Goal: Transaction & Acquisition: Obtain resource

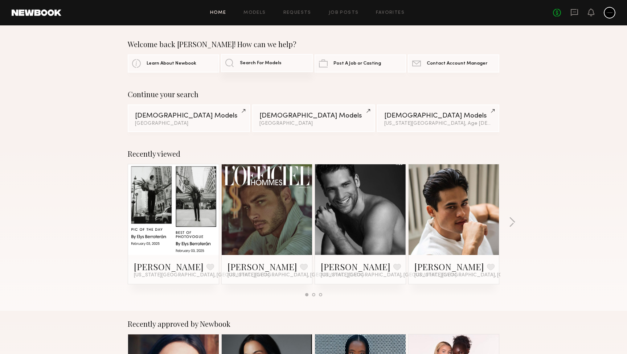
click at [263, 63] on span "Search For Models" at bounding box center [261, 63] width 42 height 5
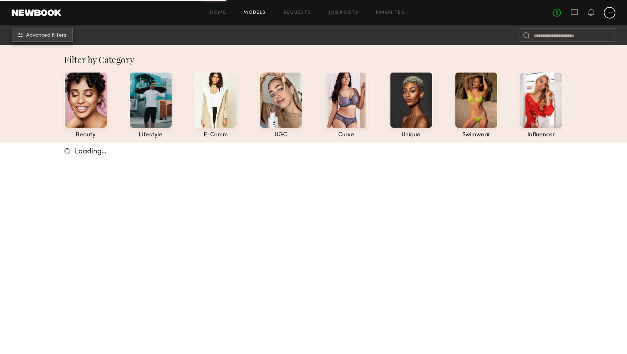
click at [58, 33] on span "Advanced Filters" at bounding box center [46, 35] width 40 height 5
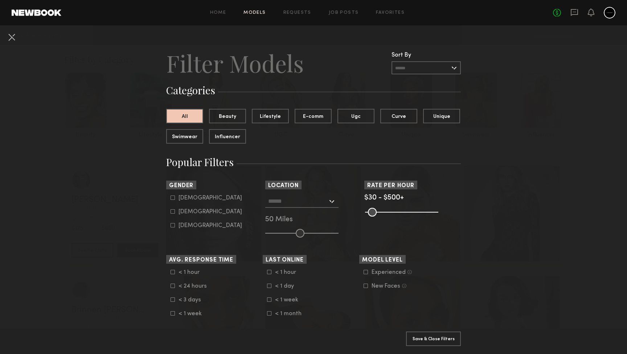
click at [172, 196] on icon at bounding box center [172, 197] width 4 height 4
type input "*"
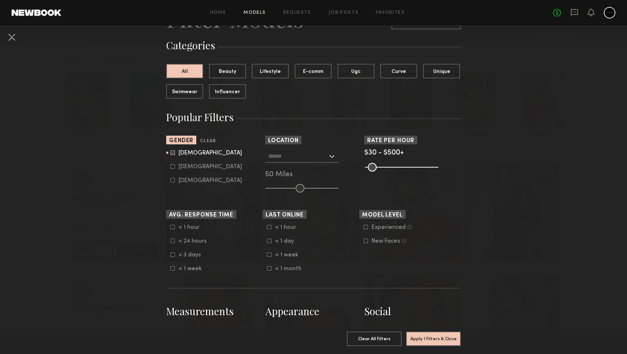
scroll to position [49, 0]
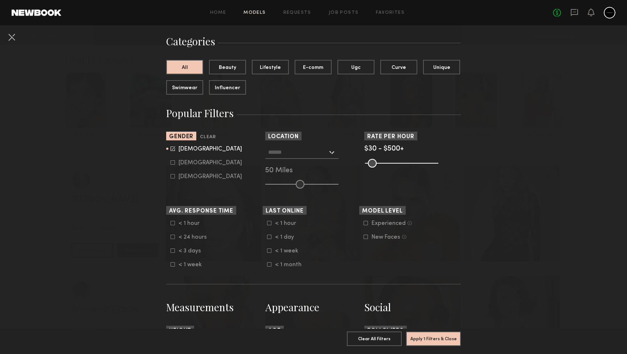
click at [333, 156] on div at bounding box center [301, 152] width 73 height 13
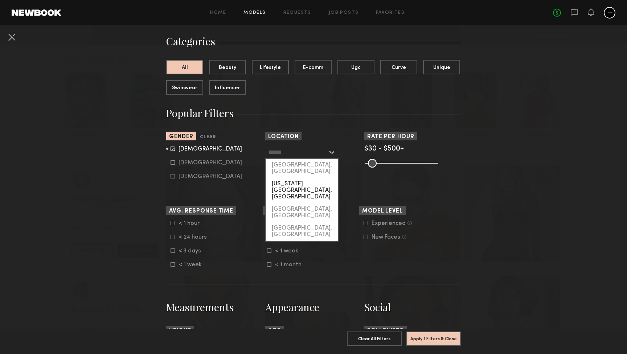
click at [308, 178] on div "[US_STATE][GEOGRAPHIC_DATA], [GEOGRAPHIC_DATA]" at bounding box center [302, 190] width 72 height 25
type input "**********"
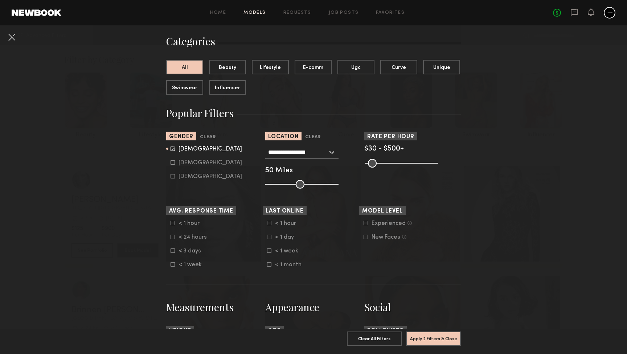
type input "**"
click at [327, 185] on input "range" at bounding box center [301, 184] width 73 height 9
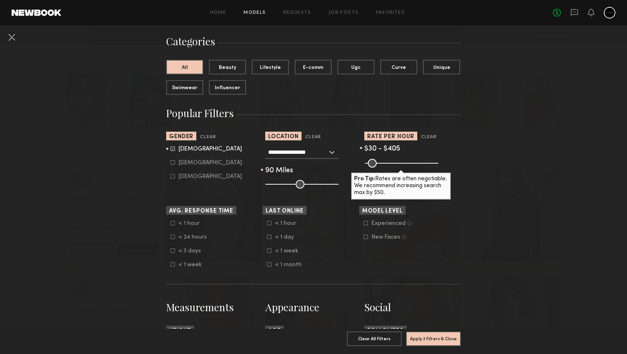
type input "***"
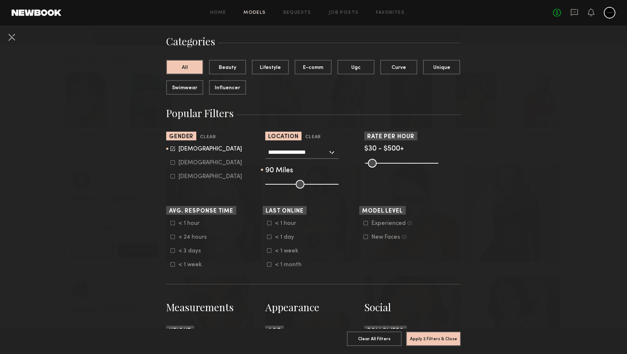
drag, startPoint x: 433, startPoint y: 162, endPoint x: 441, endPoint y: 166, distance: 9.4
click at [441, 166] on div "Pro Tip: Rates are often negotiable. We recommend increasing search max by $50." at bounding box center [412, 162] width 96 height 9
click at [270, 250] on icon at bounding box center [269, 250] width 4 height 4
click at [173, 237] on icon at bounding box center [172, 237] width 4 height 4
click at [173, 224] on icon at bounding box center [172, 223] width 4 height 4
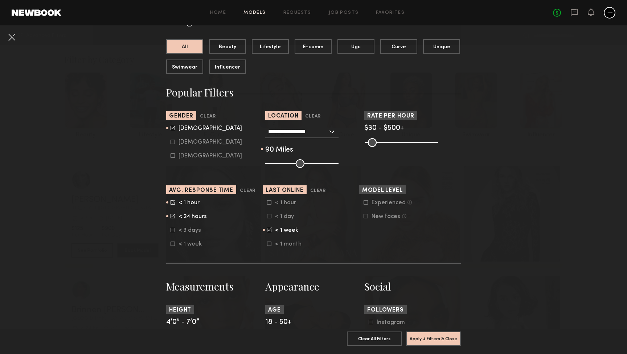
scroll to position [70, 0]
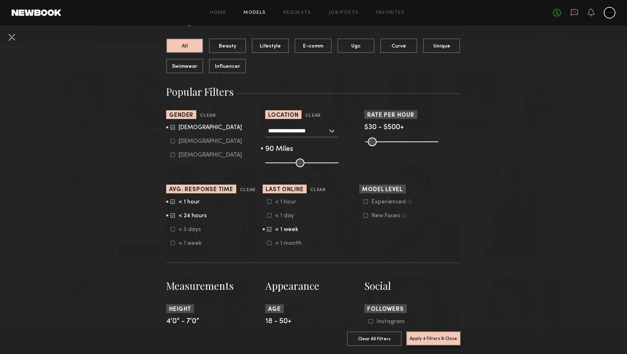
click at [430, 336] on button "Apply 4 Filters & Close" at bounding box center [433, 338] width 55 height 15
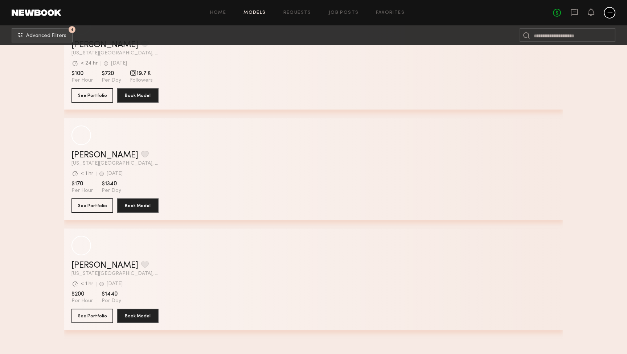
scroll to position [987, 0]
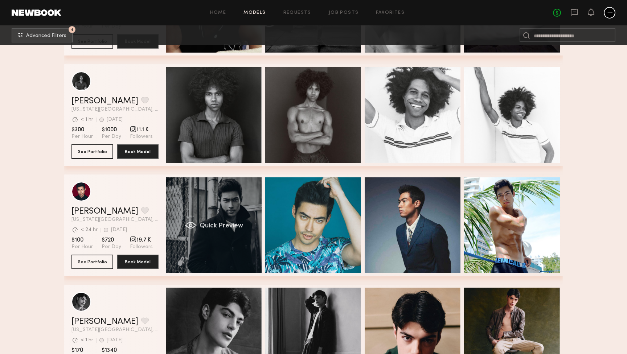
click at [232, 238] on div "Quick Preview" at bounding box center [214, 225] width 96 height 96
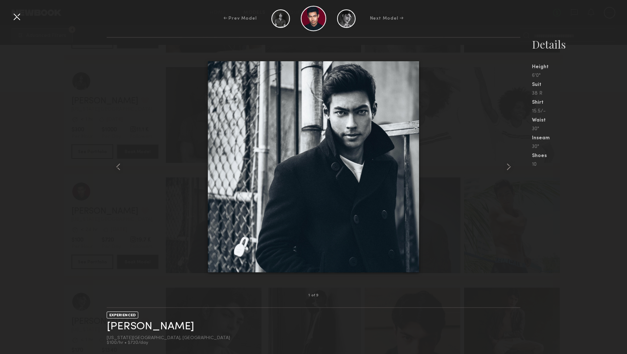
click at [503, 174] on div at bounding box center [313, 166] width 413 height 235
click at [509, 169] on common-icon at bounding box center [509, 167] width 12 height 12
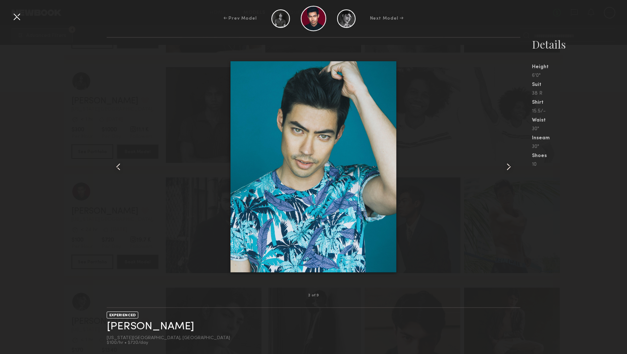
click at [509, 169] on common-icon at bounding box center [509, 167] width 12 height 12
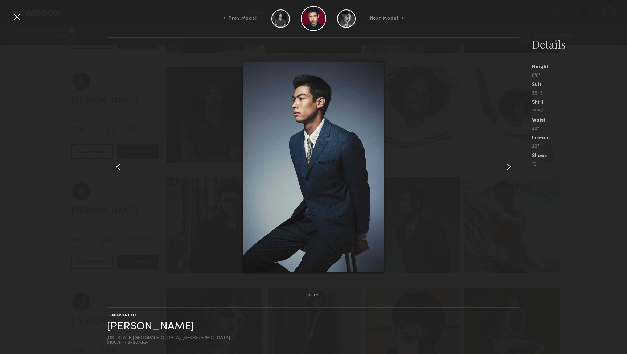
click at [509, 169] on common-icon at bounding box center [509, 167] width 12 height 12
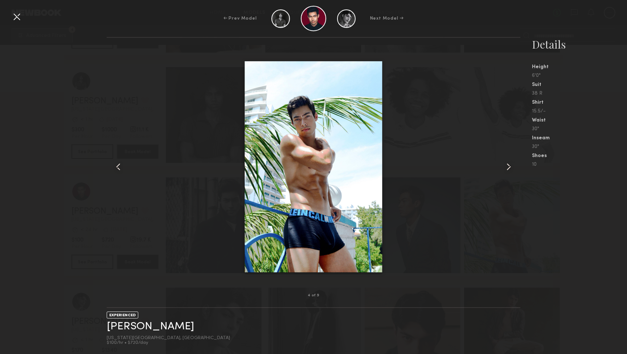
click at [509, 169] on common-icon at bounding box center [509, 167] width 12 height 12
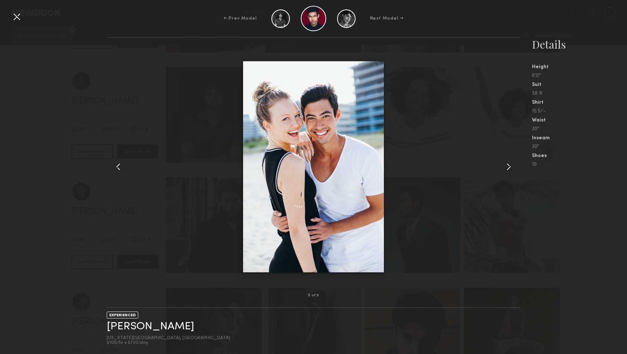
click at [509, 169] on common-icon at bounding box center [509, 167] width 12 height 12
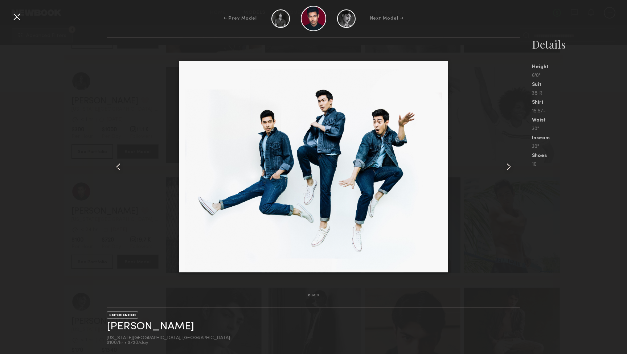
click at [509, 169] on common-icon at bounding box center [509, 167] width 12 height 12
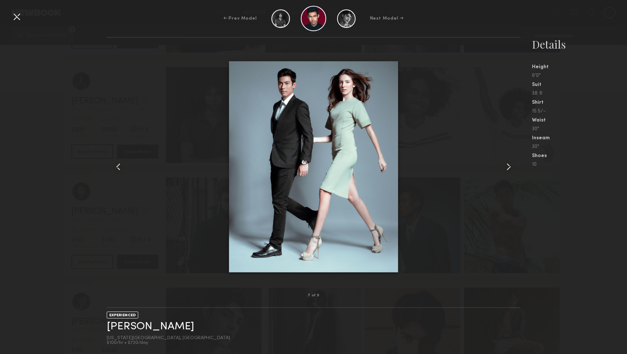
click at [79, 130] on div "7 of 9 EXPERIENCED [PERSON_NAME] [US_STATE][GEOGRAPHIC_DATA], [GEOGRAPHIC_DATA]…" at bounding box center [313, 195] width 627 height 317
click at [15, 19] on div at bounding box center [17, 17] width 12 height 12
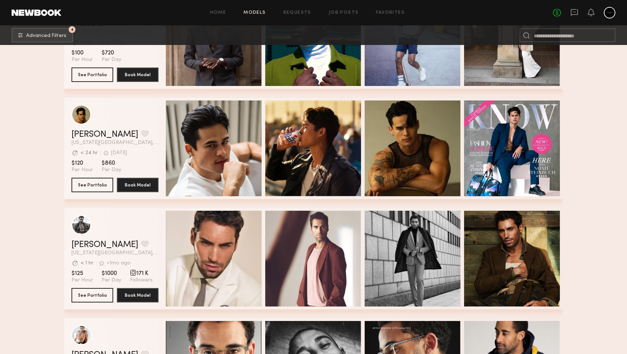
scroll to position [417, 0]
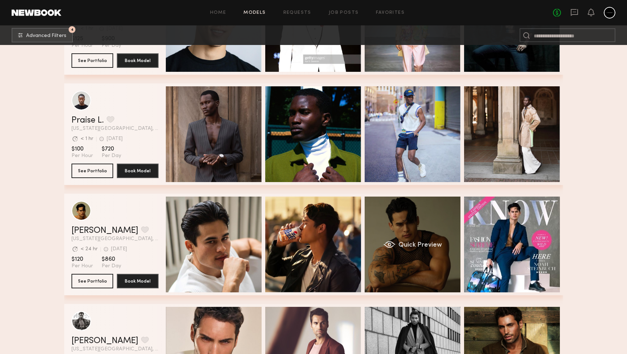
click at [397, 235] on div "Quick Preview" at bounding box center [412, 245] width 96 height 96
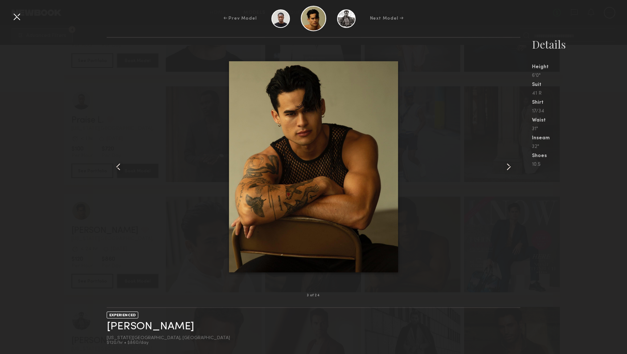
click at [501, 171] on div at bounding box center [313, 166] width 413 height 235
click at [506, 170] on common-icon at bounding box center [509, 167] width 12 height 12
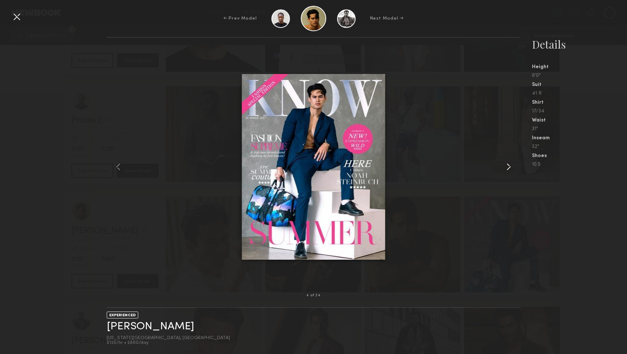
click at [506, 170] on common-icon at bounding box center [509, 167] width 12 height 12
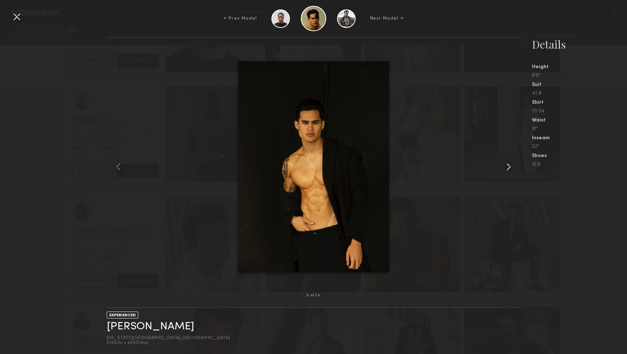
click at [506, 170] on common-icon at bounding box center [509, 167] width 12 height 12
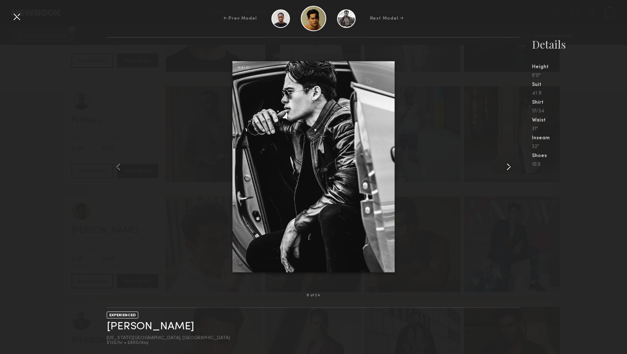
click at [506, 170] on common-icon at bounding box center [509, 167] width 12 height 12
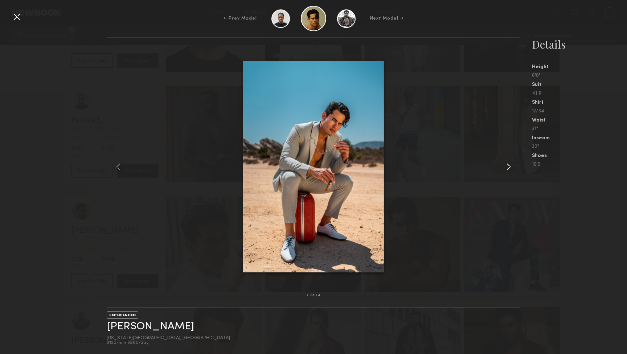
click at [506, 170] on common-icon at bounding box center [509, 167] width 12 height 12
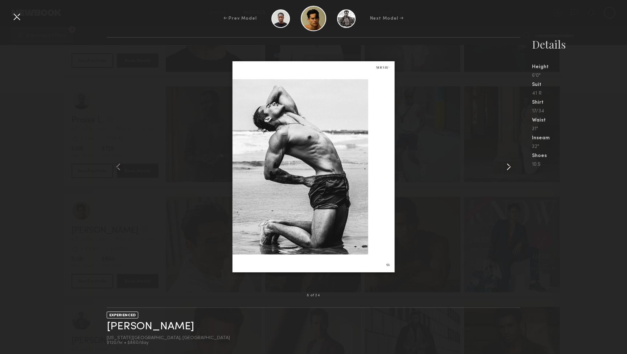
click at [506, 170] on common-icon at bounding box center [509, 167] width 12 height 12
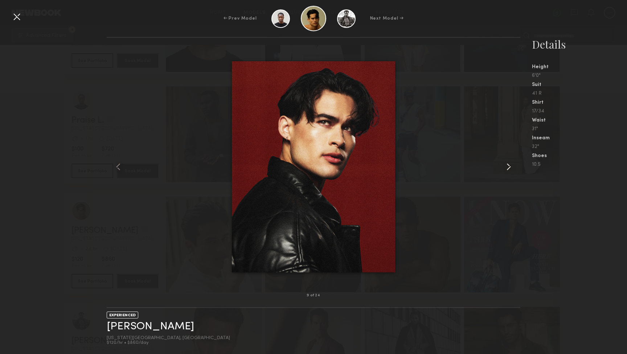
click at [506, 170] on common-icon at bounding box center [509, 167] width 12 height 12
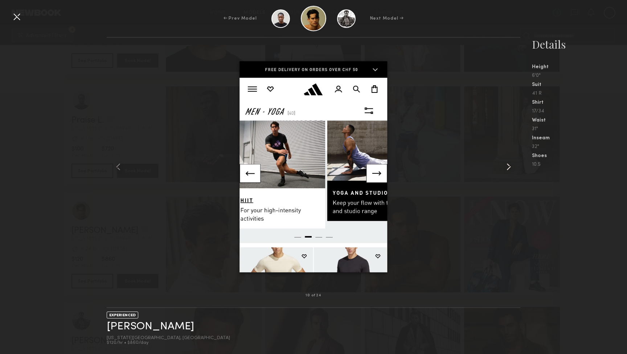
click at [506, 170] on common-icon at bounding box center [509, 167] width 12 height 12
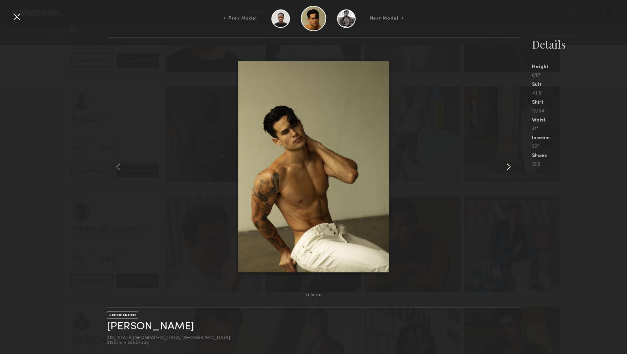
click at [506, 170] on common-icon at bounding box center [509, 167] width 12 height 12
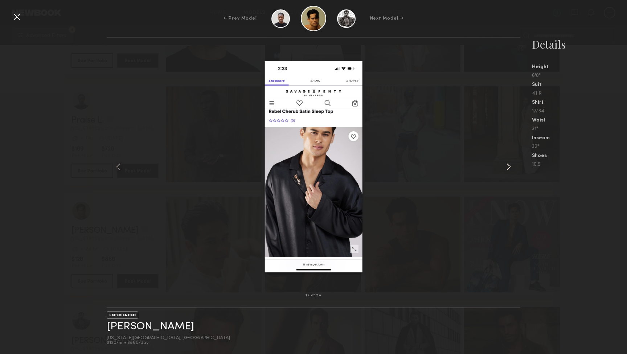
click at [507, 168] on common-icon at bounding box center [509, 167] width 12 height 12
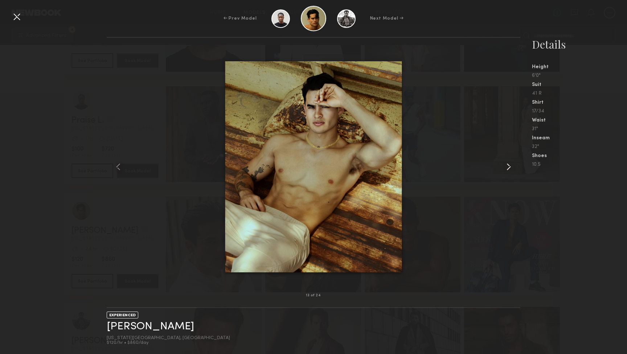
click at [507, 168] on common-icon at bounding box center [509, 167] width 12 height 12
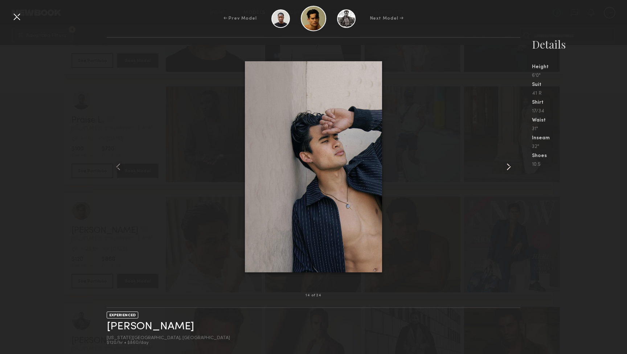
click at [507, 168] on common-icon at bounding box center [509, 167] width 12 height 12
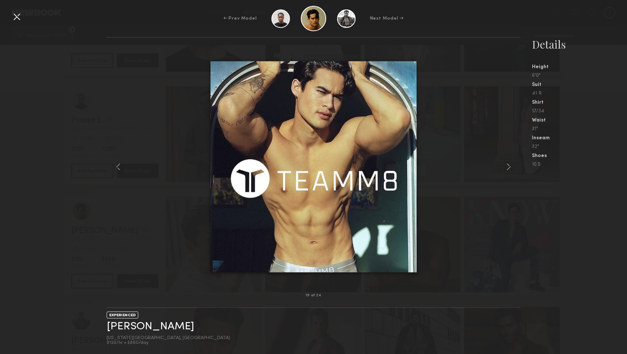
click at [15, 21] on div at bounding box center [17, 17] width 12 height 12
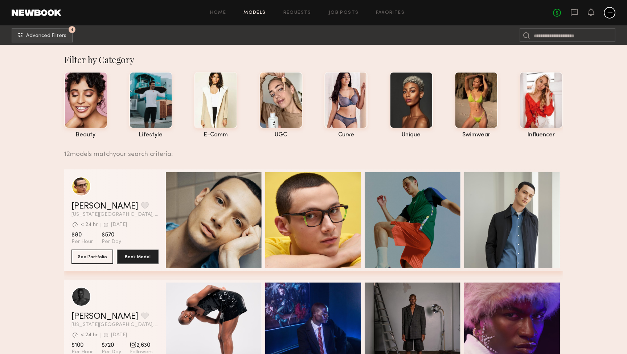
scroll to position [0, 0]
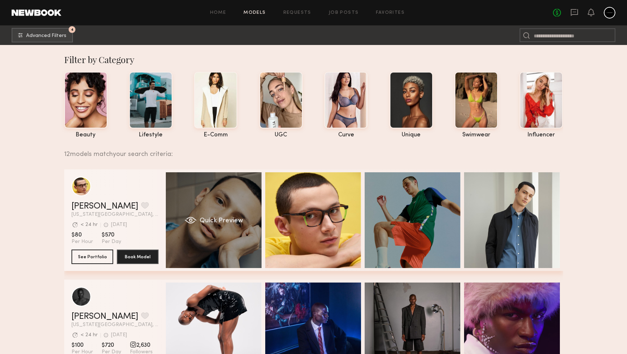
click at [236, 201] on div "Quick Preview" at bounding box center [214, 220] width 96 height 96
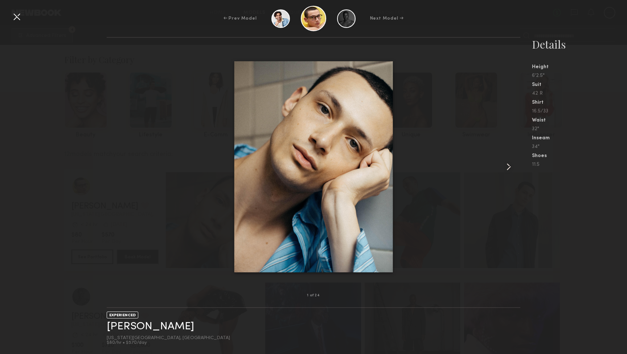
click at [505, 170] on common-icon at bounding box center [509, 167] width 12 height 12
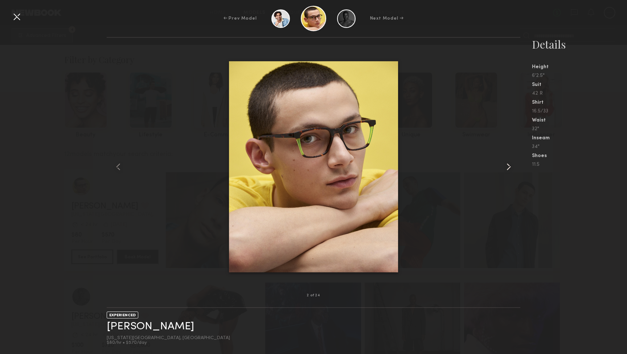
click at [505, 170] on common-icon at bounding box center [509, 167] width 12 height 12
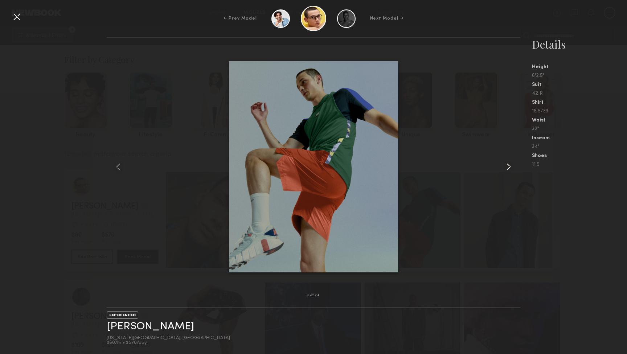
click at [505, 170] on common-icon at bounding box center [509, 167] width 12 height 12
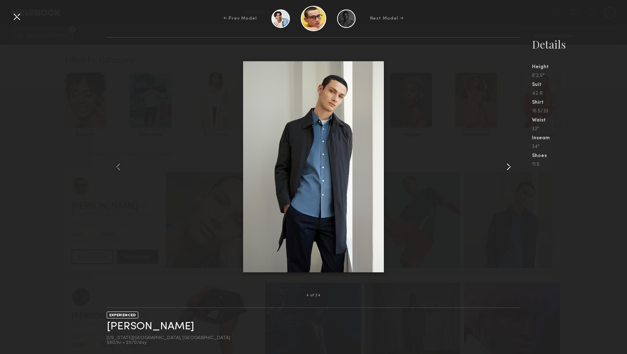
click at [505, 170] on common-icon at bounding box center [509, 167] width 12 height 12
